Goal: Transaction & Acquisition: Purchase product/service

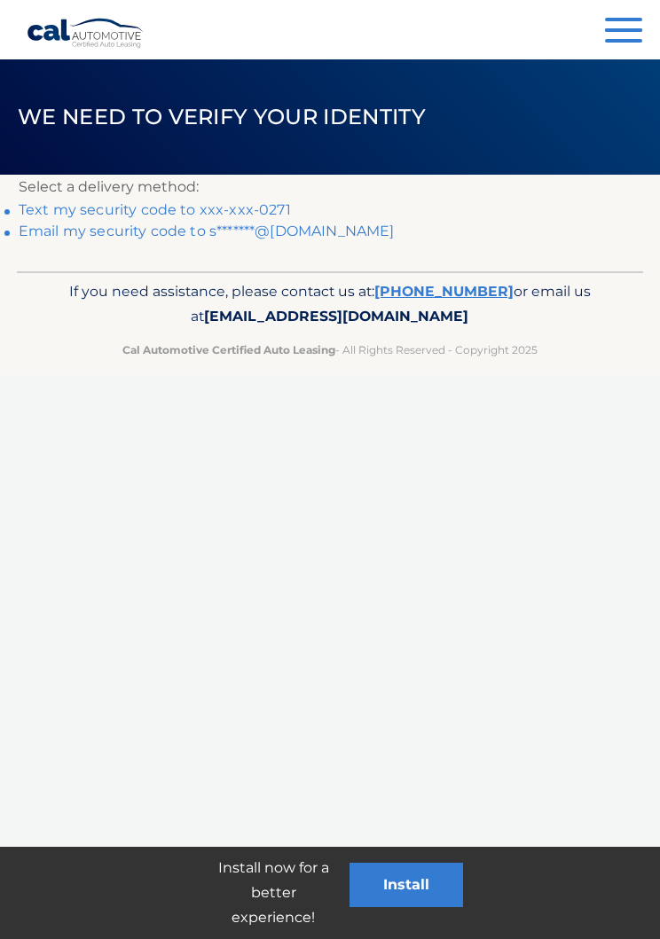
click at [261, 207] on link "Text my security code to xxx-xxx-0271" at bounding box center [155, 209] width 272 height 17
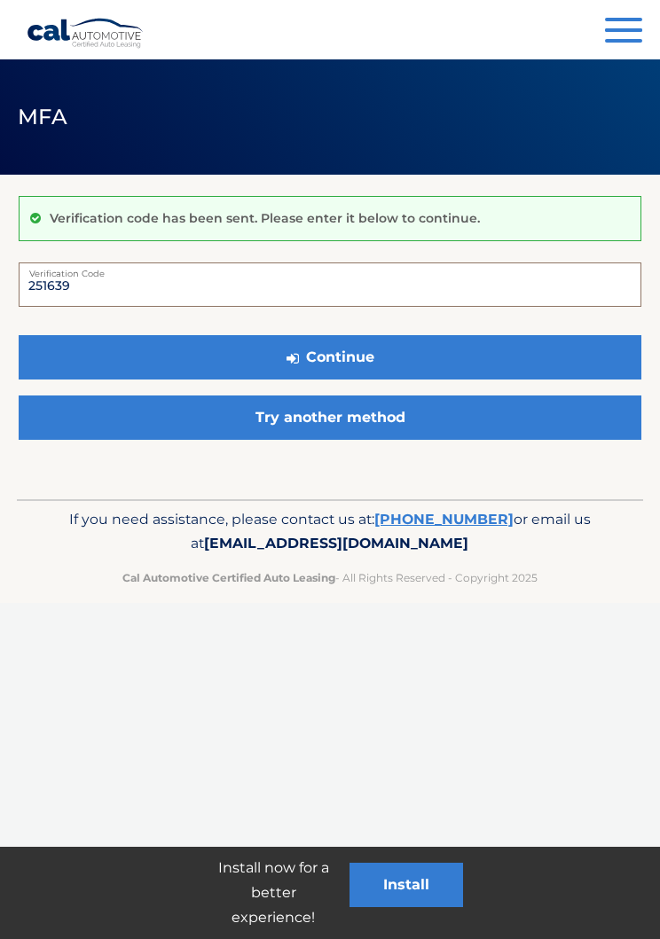
type input "251639"
click at [350, 349] on button "Continue" at bounding box center [330, 357] width 623 height 44
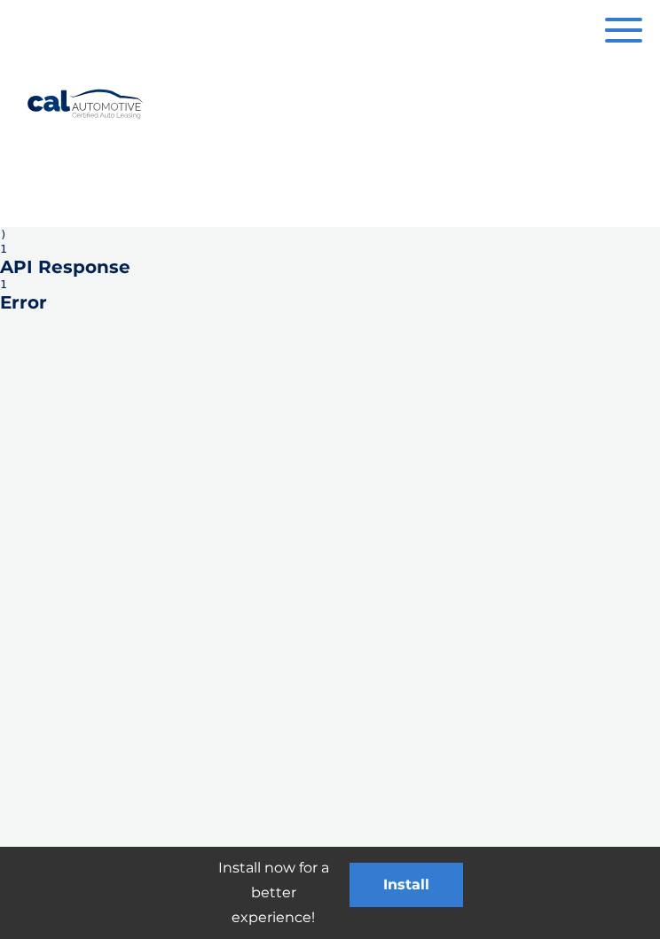
click at [626, 25] on button "Menu" at bounding box center [623, 32] width 37 height 29
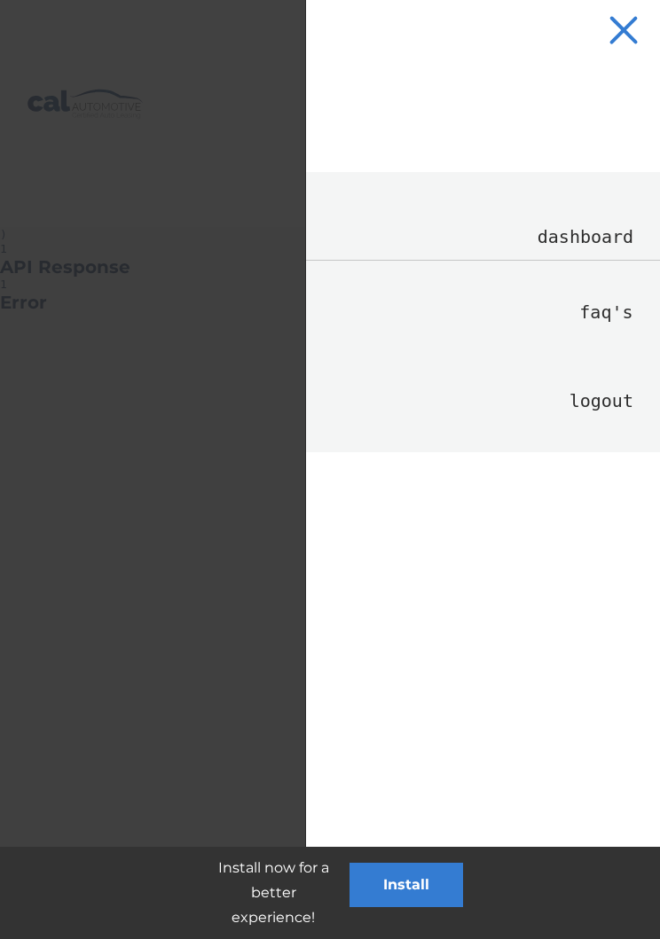
click at [585, 419] on link "Logout" at bounding box center [483, 401] width 354 height 46
click at [570, 243] on link "Dashboard" at bounding box center [483, 237] width 354 height 45
click at [631, 23] on span "button" at bounding box center [623, 30] width 29 height 29
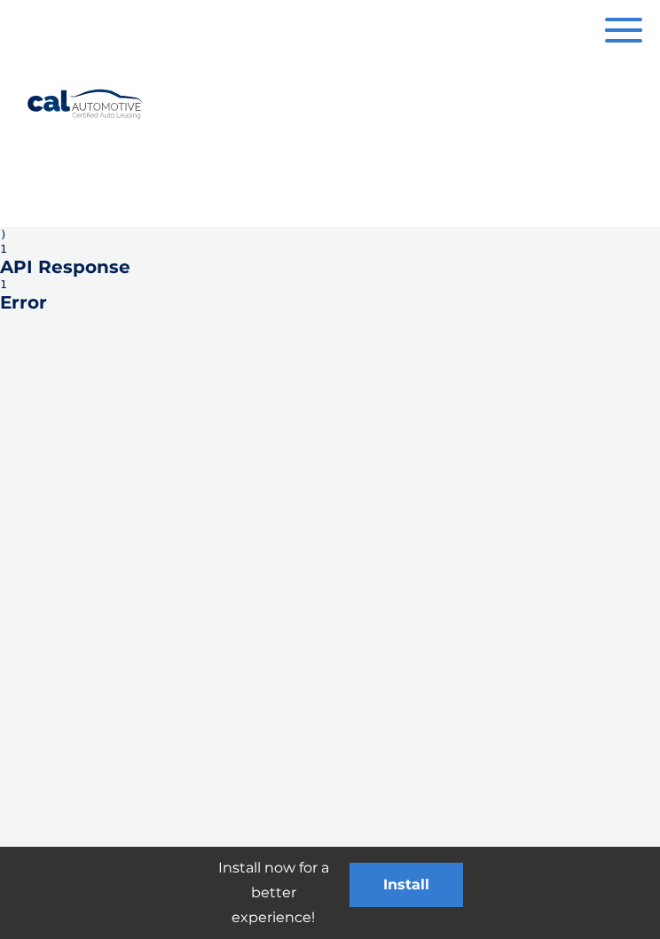
click at [625, 22] on button "Menu" at bounding box center [623, 32] width 37 height 29
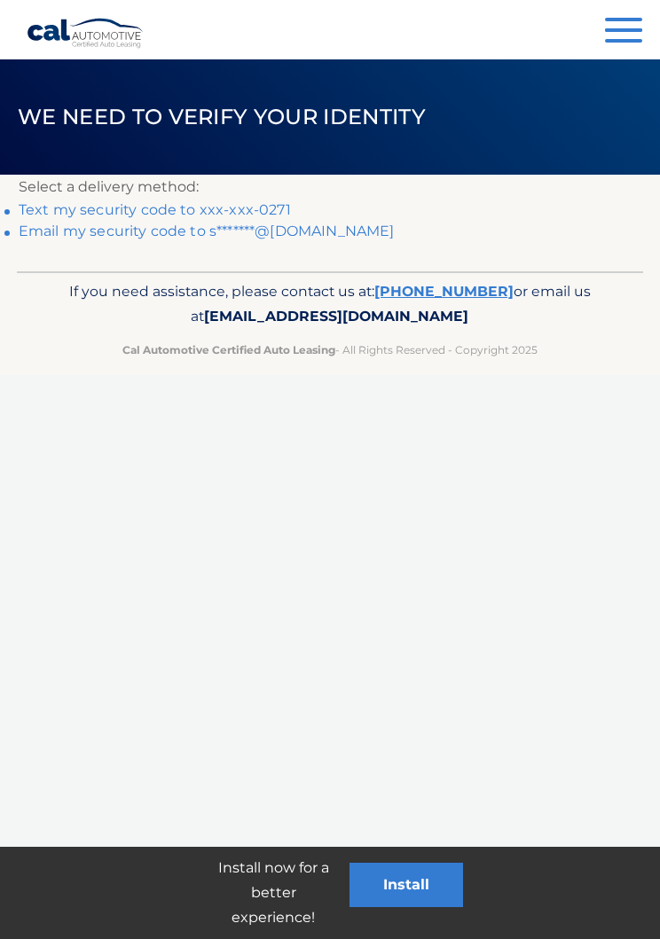
click at [75, 237] on link "Email my security code to s*******@gmail.com" at bounding box center [207, 231] width 376 height 17
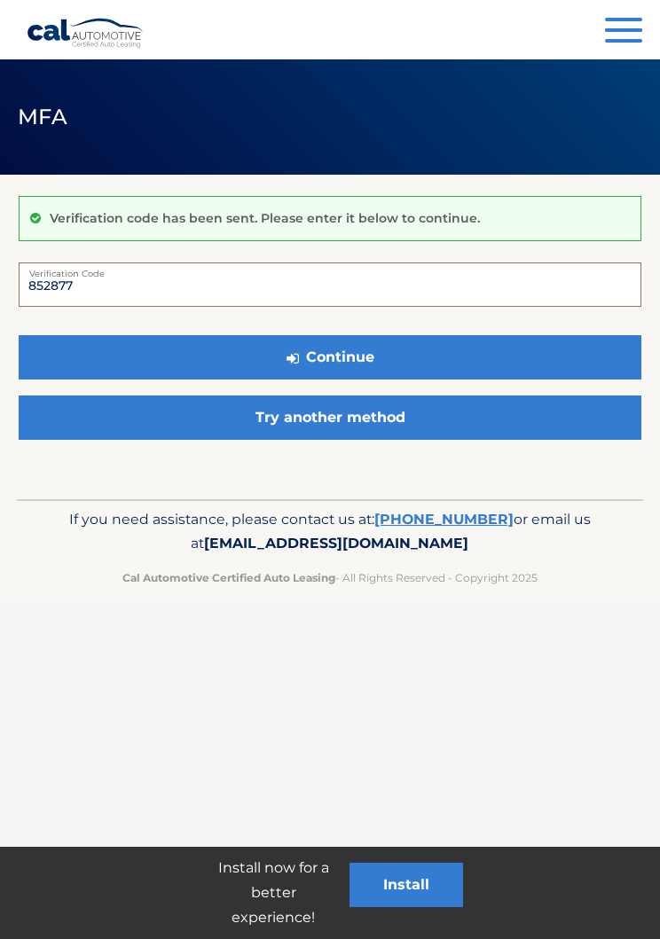
type input "852877"
click at [192, 359] on button "Continue" at bounding box center [330, 357] width 623 height 44
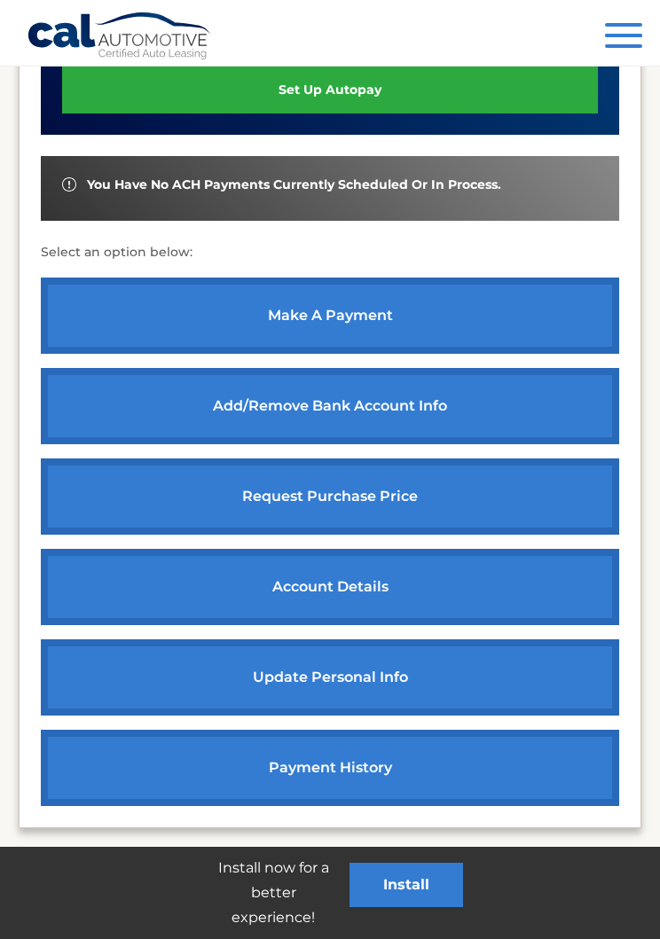
scroll to position [567, 0]
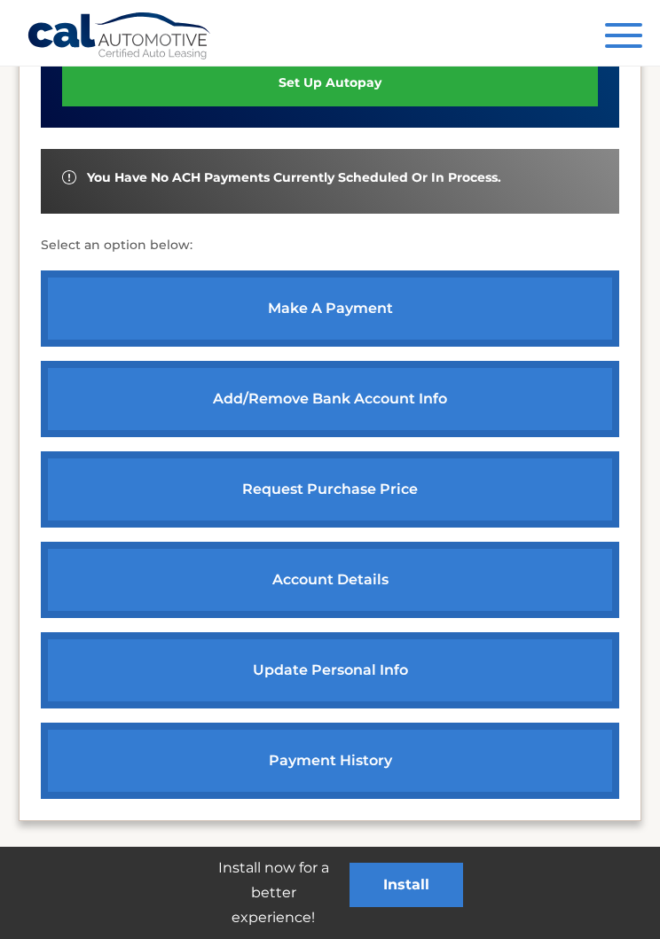
click at [151, 300] on link "make a payment" at bounding box center [330, 309] width 578 height 76
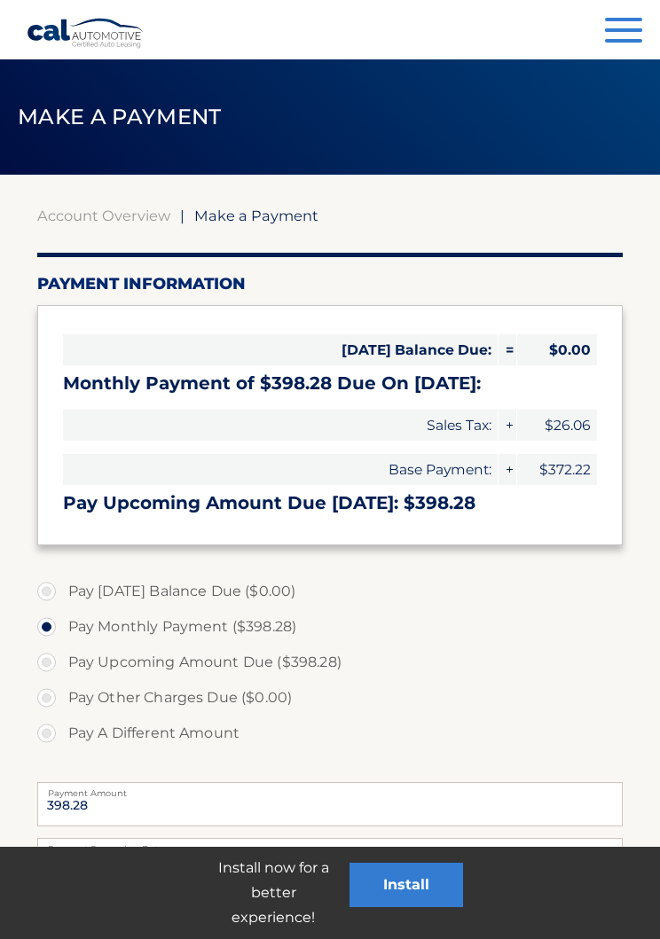
select select "MzkyYjg3NzMtZjliNi00MWQwLTgyODktNWQzOTVjMmE5OWY5"
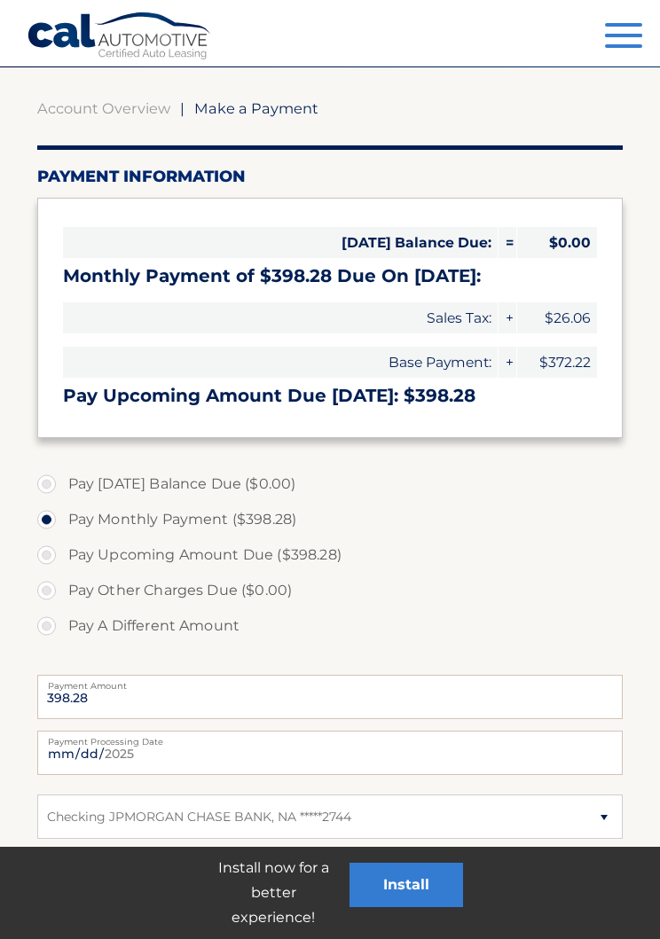
scroll to position [114, 0]
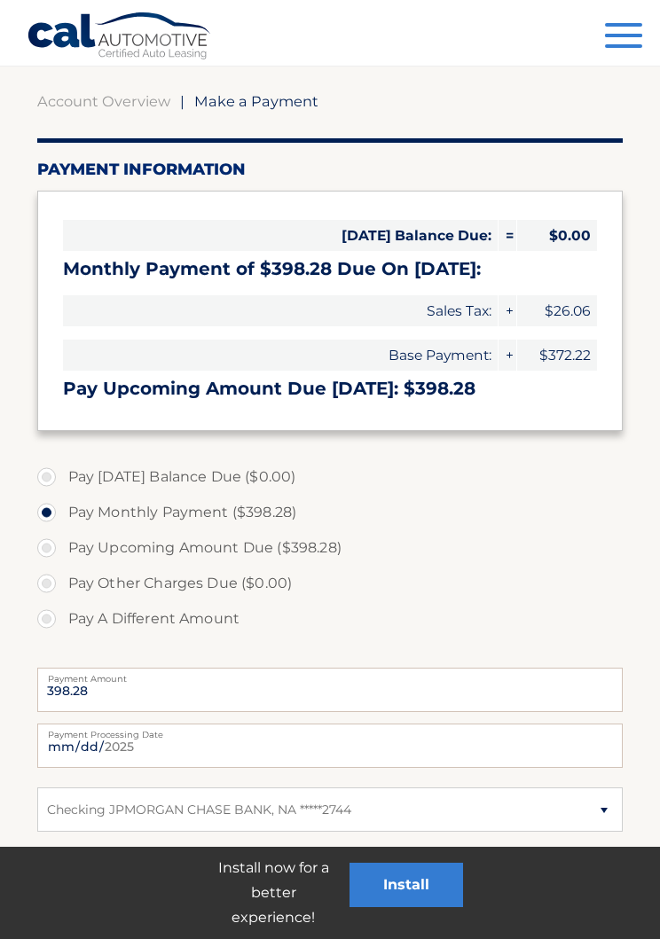
click at [46, 551] on label "Pay Upcoming Amount Due ($398.28)" at bounding box center [330, 547] width 586 height 35
click at [46, 551] on input "Pay Upcoming Amount Due ($398.28)" at bounding box center [53, 544] width 18 height 28
radio input "true"
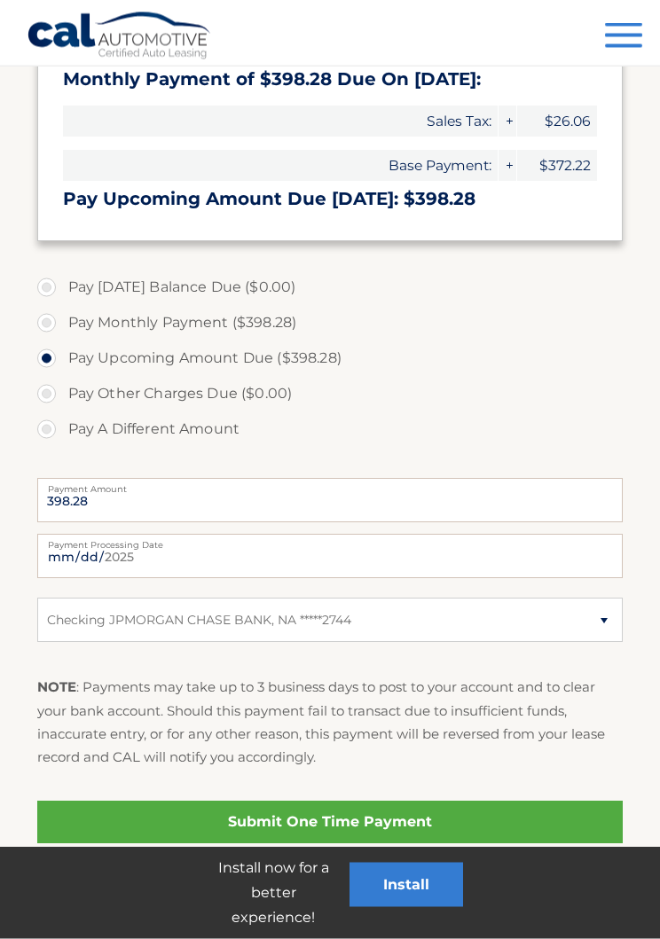
scroll to position [336, 0]
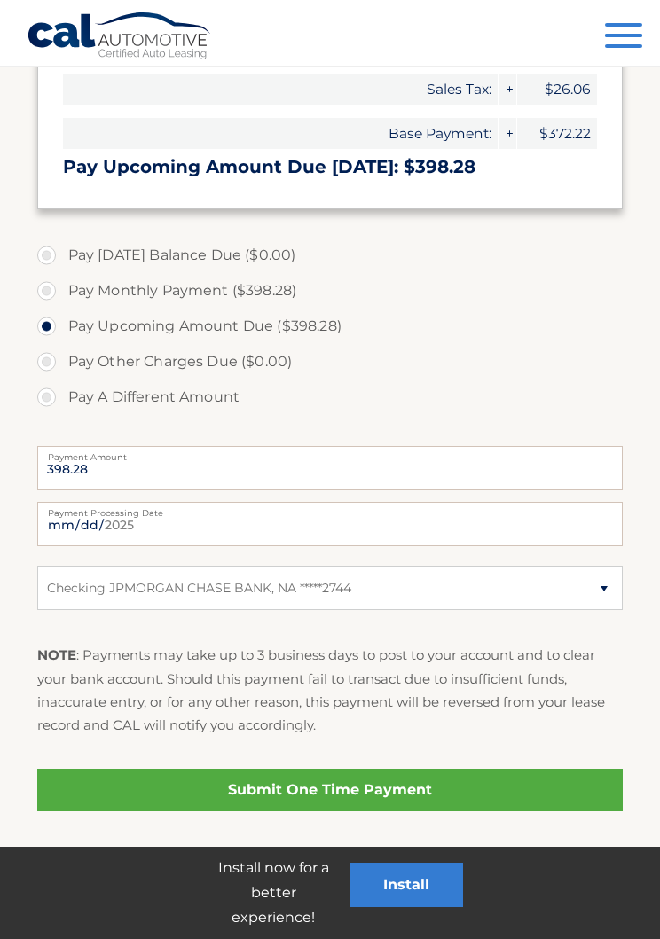
click at [218, 788] on link "Submit One Time Payment" at bounding box center [330, 790] width 586 height 43
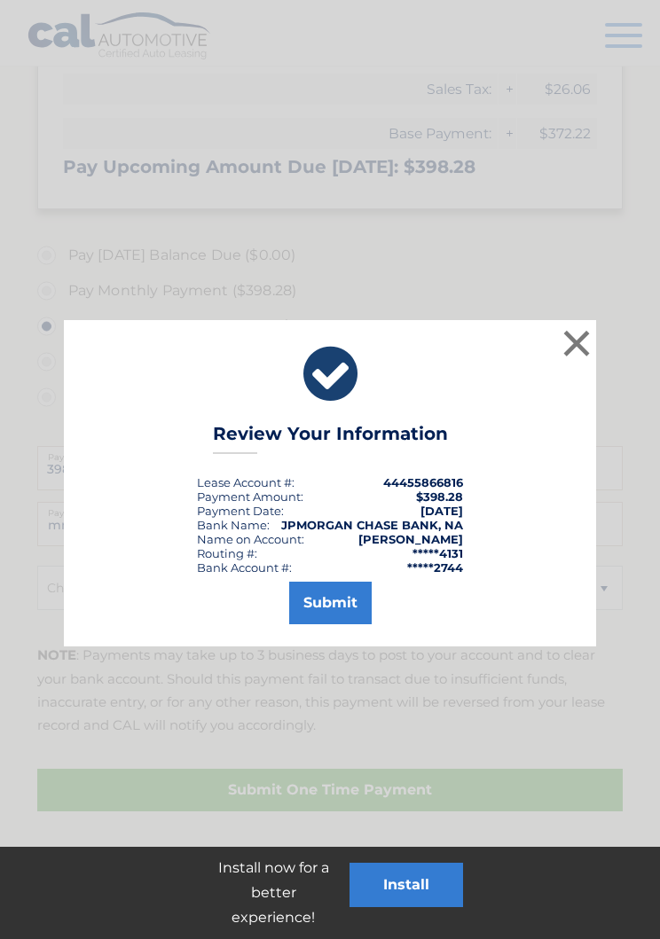
click at [324, 601] on button "Submit" at bounding box center [330, 603] width 82 height 43
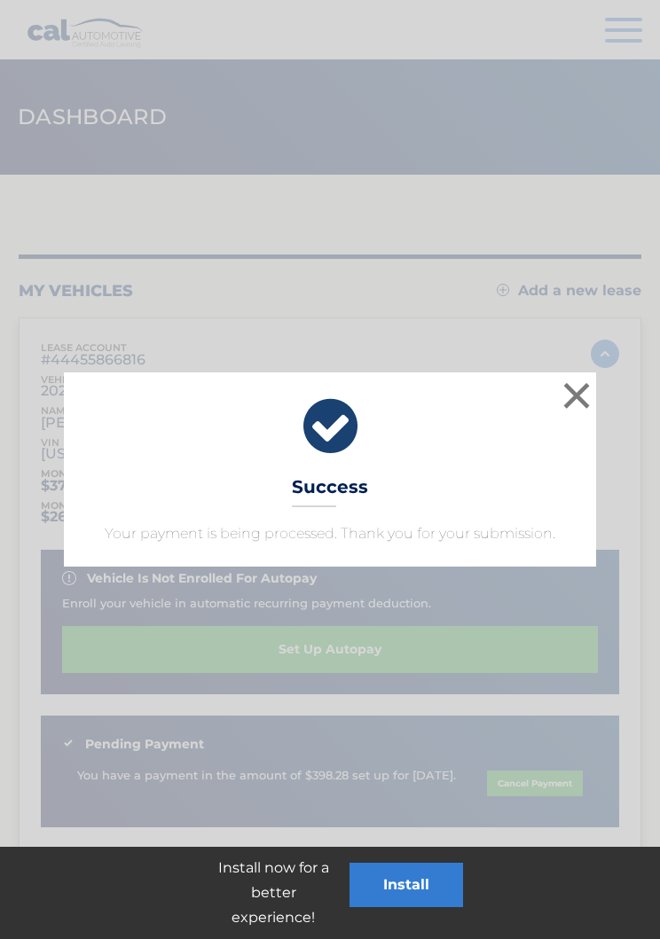
click at [581, 404] on button "×" at bounding box center [576, 395] width 35 height 35
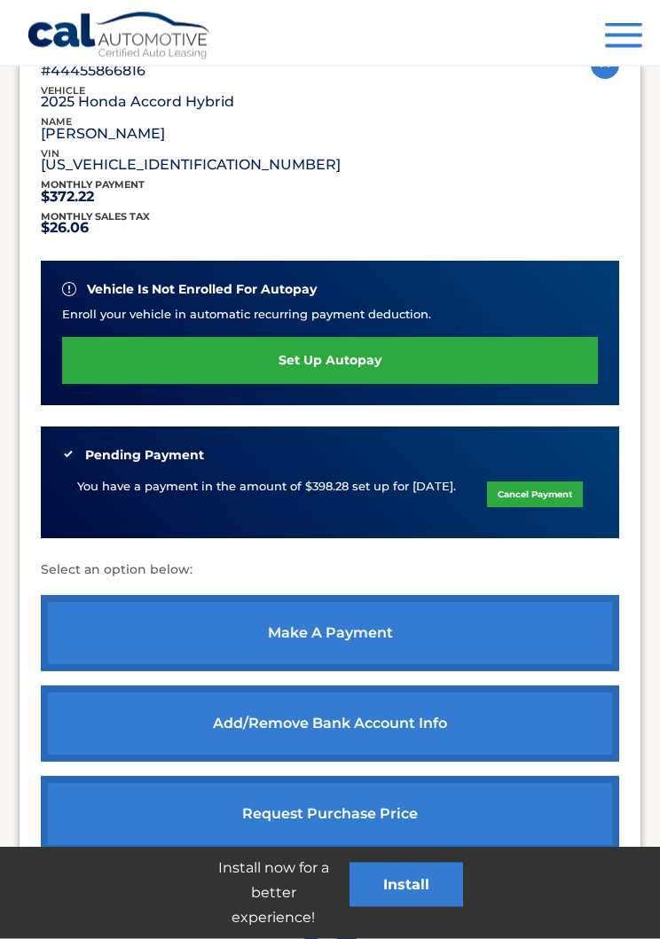
scroll to position [290, 0]
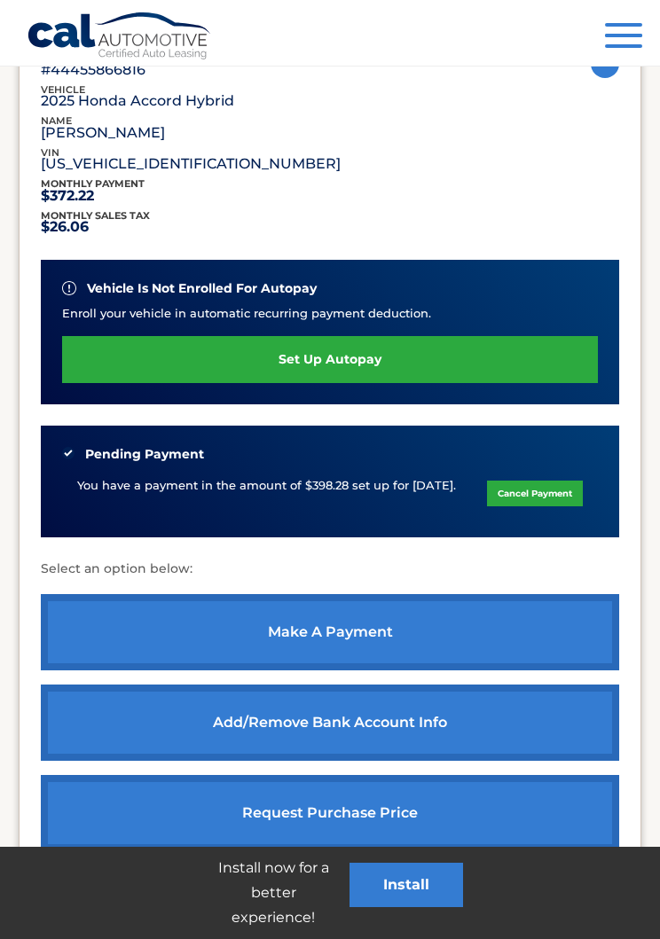
click at [621, 31] on button "Menu" at bounding box center [623, 37] width 37 height 29
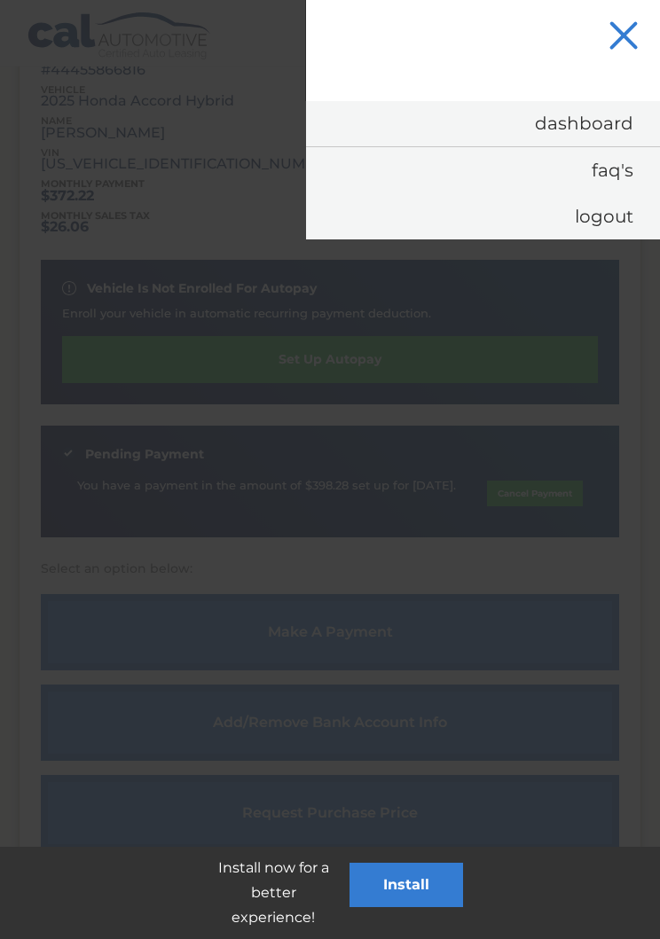
click at [612, 210] on link "Logout" at bounding box center [483, 216] width 354 height 46
